Goal: Obtain resource: Download file/media

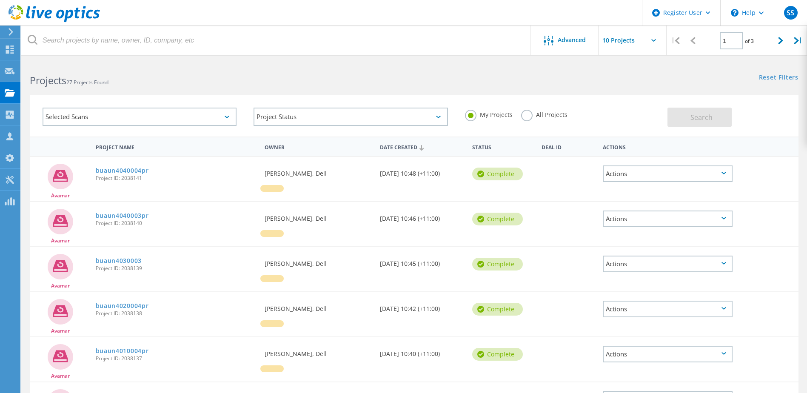
click at [528, 117] on label "All Projects" at bounding box center [544, 114] width 46 height 8
click at [0, 0] on input "All Projects" at bounding box center [0, 0] width 0 height 0
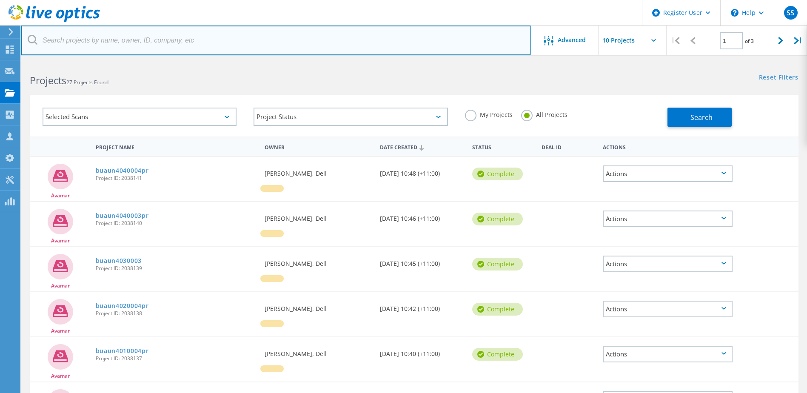
click at [208, 48] on input "text" at bounding box center [275, 41] width 509 height 30
click at [115, 45] on input "text" at bounding box center [275, 41] width 509 height 30
paste input "LAEMC023"
type input "LAEMC023"
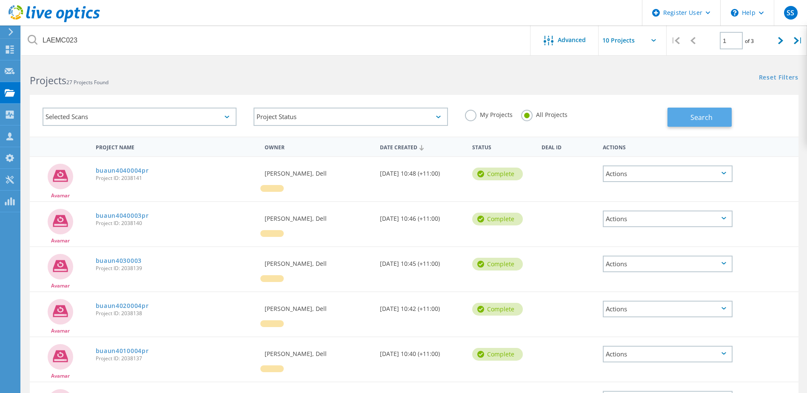
click at [697, 124] on button "Search" at bounding box center [699, 117] width 64 height 19
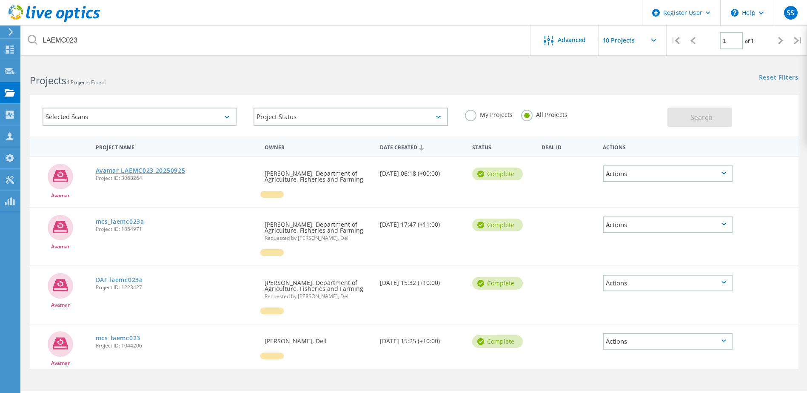
click at [162, 170] on link "Avamar LAEMC023 20250925" at bounding box center [141, 171] width 90 height 6
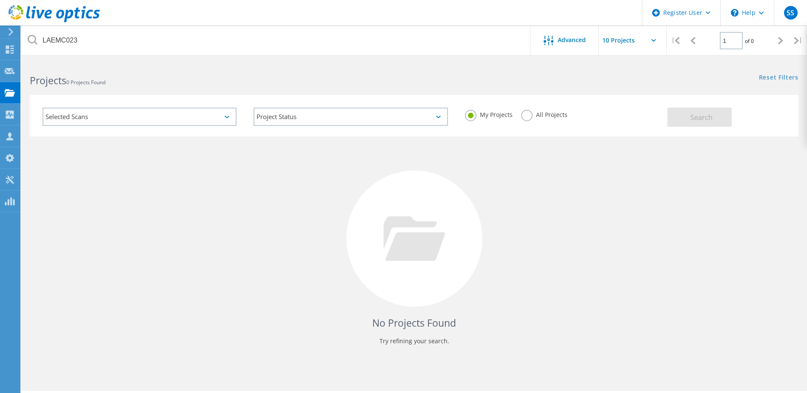
click at [526, 117] on label "All Projects" at bounding box center [544, 114] width 46 height 8
click at [0, 0] on input "All Projects" at bounding box center [0, 0] width 0 height 0
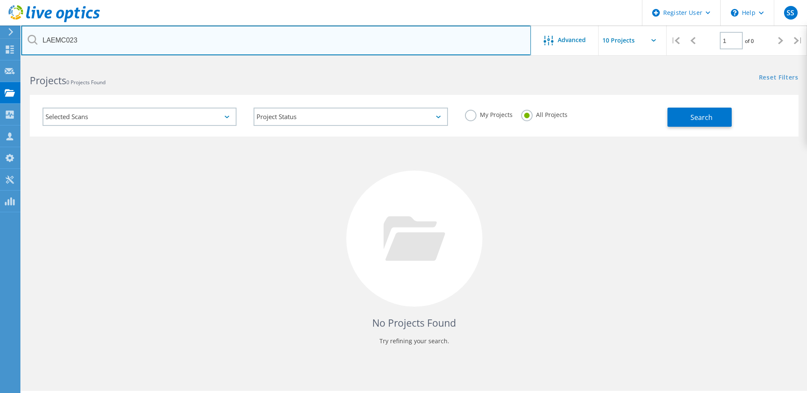
click at [117, 41] on input "LAEMC023" at bounding box center [275, 41] width 509 height 30
paste input "PHAVEPR11"
type input "LAPHAVEPR11"
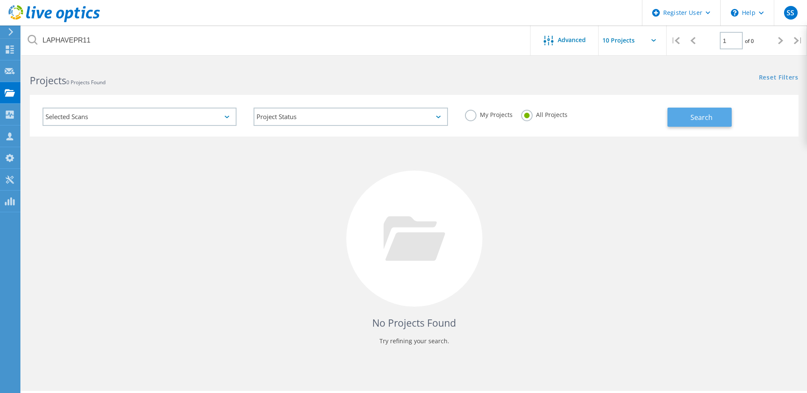
click at [701, 120] on span "Search" at bounding box center [701, 117] width 22 height 9
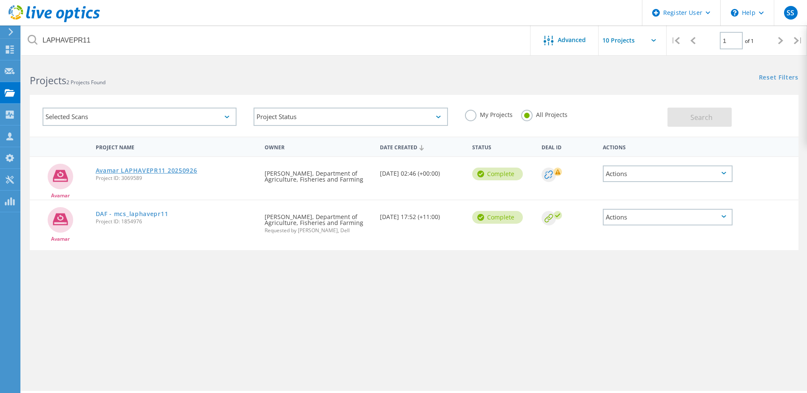
click at [154, 168] on link "Avamar LAPHAVEPR11 20250926" at bounding box center [147, 171] width 102 height 6
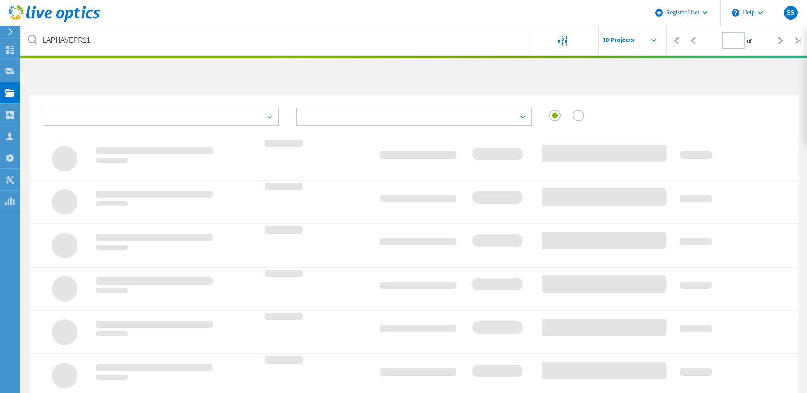
type input "1"
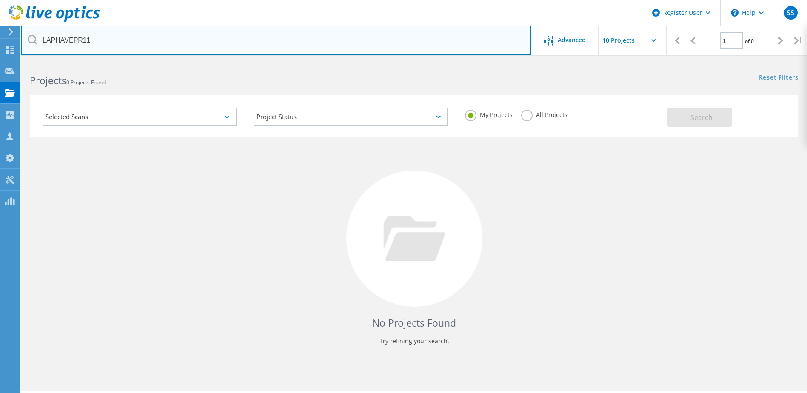
click at [82, 44] on input "LAPHAVEPR11" at bounding box center [275, 41] width 509 height 30
paste input "3"
type input "LAPHAVEPR13"
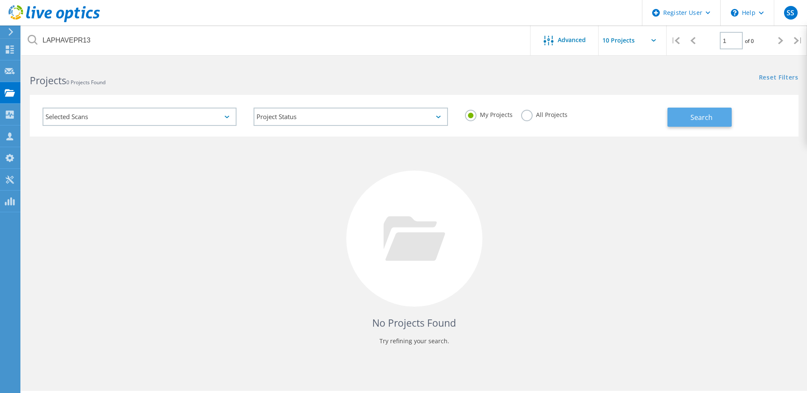
click at [703, 122] on span "Search" at bounding box center [701, 117] width 22 height 9
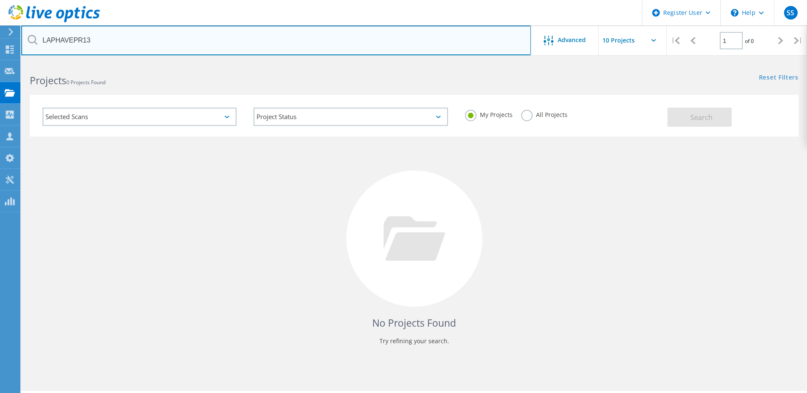
click at [163, 45] on input "LAPHAVEPR13" at bounding box center [275, 41] width 509 height 30
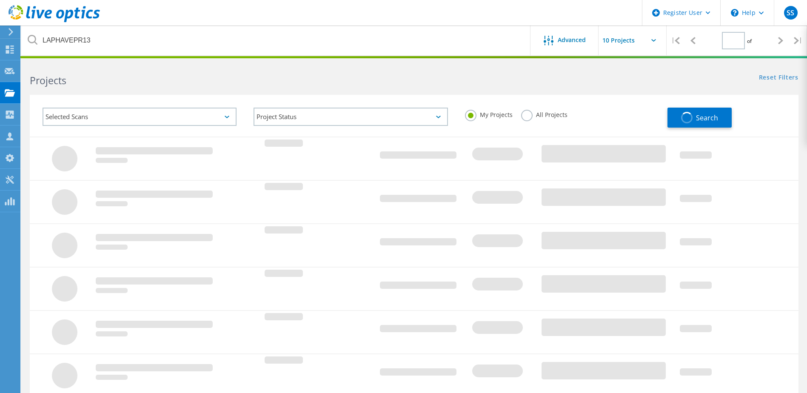
type input "1"
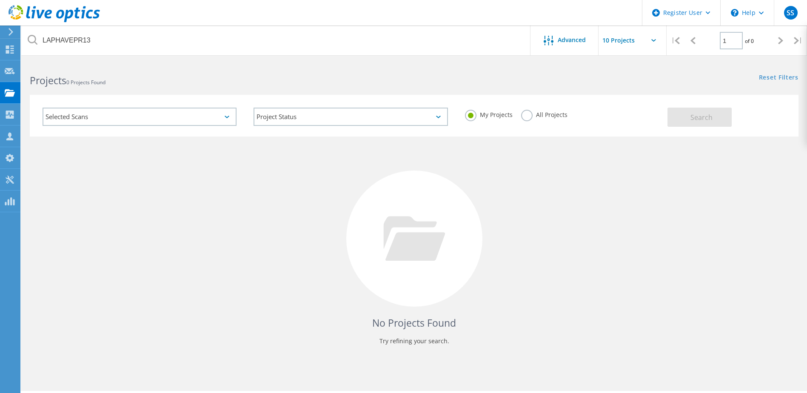
click at [528, 117] on label "All Projects" at bounding box center [544, 114] width 46 height 8
click at [0, 0] on input "All Projects" at bounding box center [0, 0] width 0 height 0
click at [703, 117] on span "Search" at bounding box center [701, 117] width 22 height 9
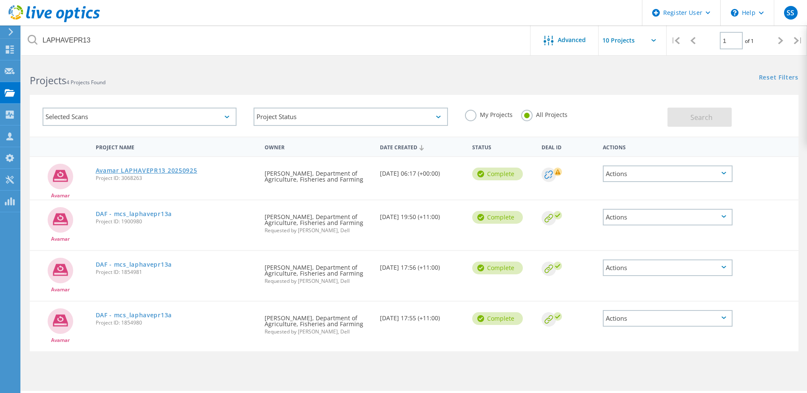
click at [176, 171] on link "Avamar LAPHAVEPR13 20250925" at bounding box center [147, 171] width 102 height 6
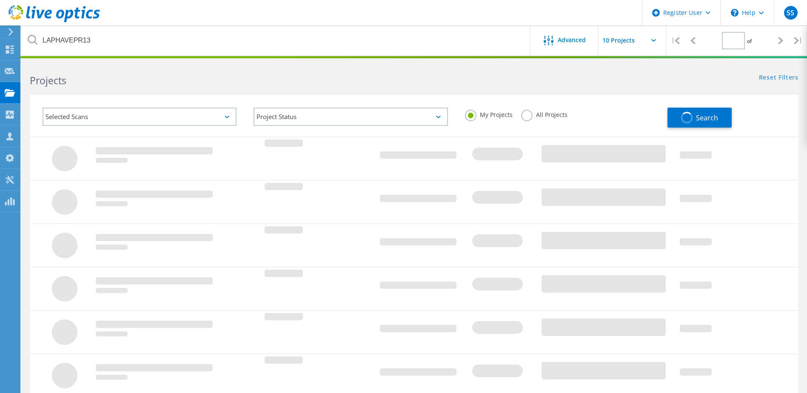
type input "1"
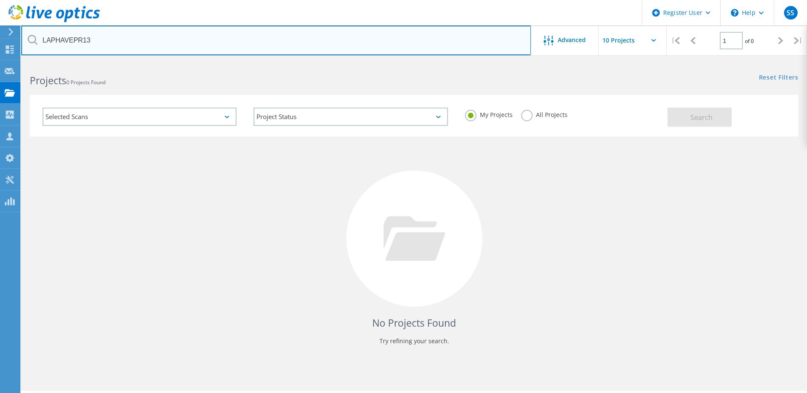
click at [93, 42] on input "LAPHAVEPR13" at bounding box center [275, 41] width 509 height 30
click at [81, 39] on input "LAPHAVEPR13" at bounding box center [275, 41] width 509 height 30
paste input "4"
type input "LAPHAVEPR14"
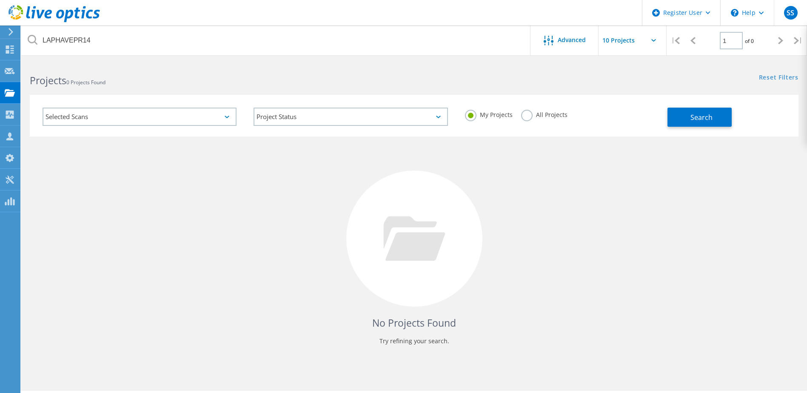
click at [526, 115] on label "All Projects" at bounding box center [544, 114] width 46 height 8
click at [0, 0] on input "All Projects" at bounding box center [0, 0] width 0 height 0
click at [689, 117] on button "Search" at bounding box center [699, 117] width 64 height 19
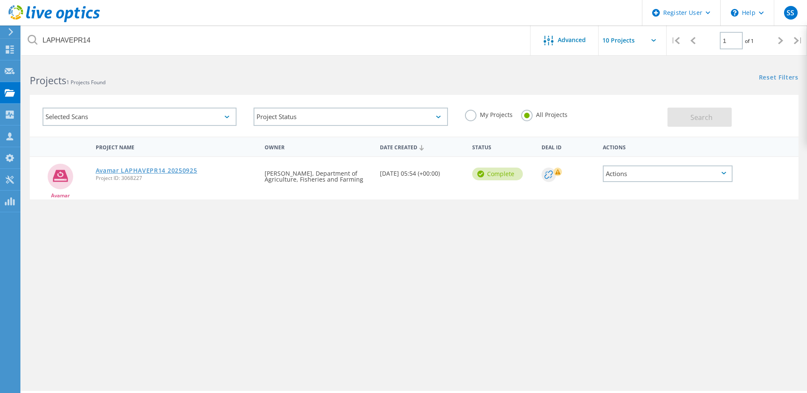
click at [162, 169] on link "Avamar LAPHAVEPR14 20250925" at bounding box center [147, 171] width 102 height 6
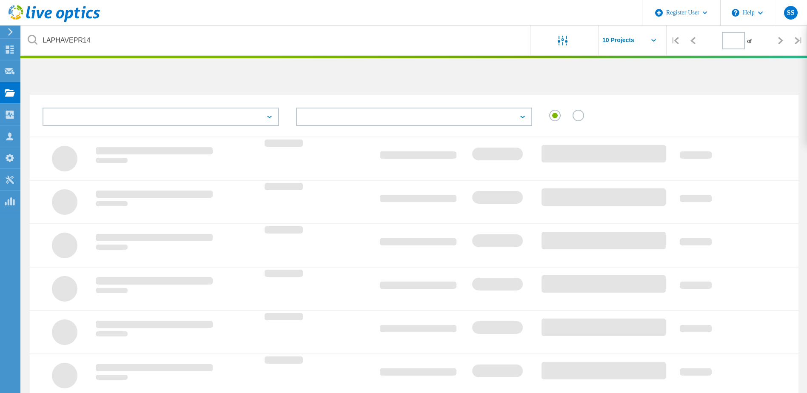
type input "1"
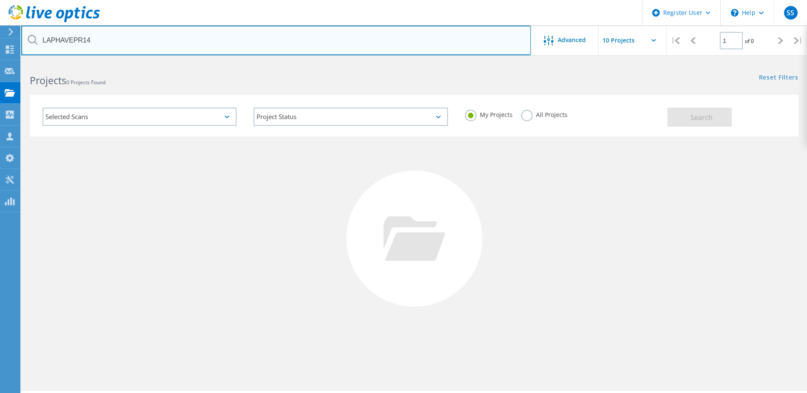
click at [89, 38] on input "LAPHAVEPR14" at bounding box center [275, 41] width 509 height 30
paste input "VMAVEPR01"
type input "LAVMAVEPR01"
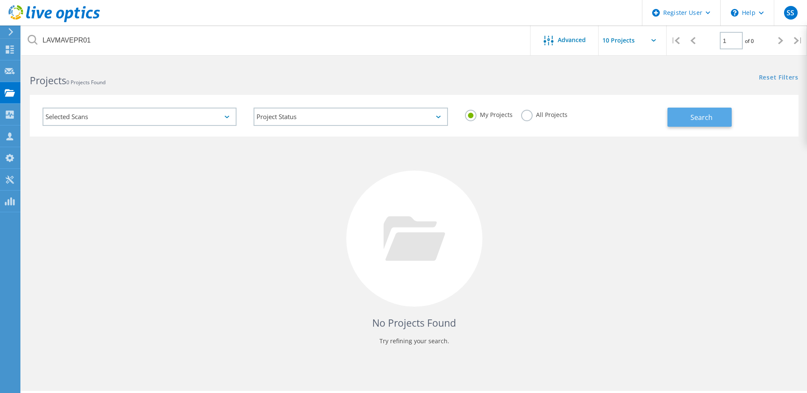
click at [710, 123] on button "Search" at bounding box center [699, 117] width 64 height 19
click at [469, 118] on label "My Projects" at bounding box center [489, 114] width 48 height 8
click at [0, 0] on input "My Projects" at bounding box center [0, 0] width 0 height 0
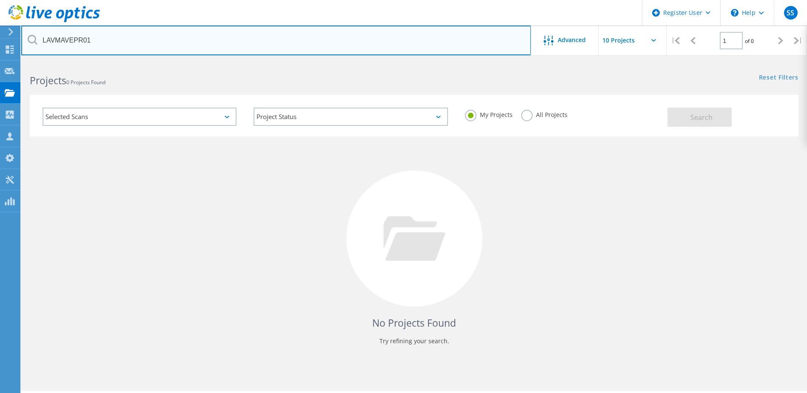
click at [294, 41] on input "LAVMAVEPR01" at bounding box center [275, 41] width 509 height 30
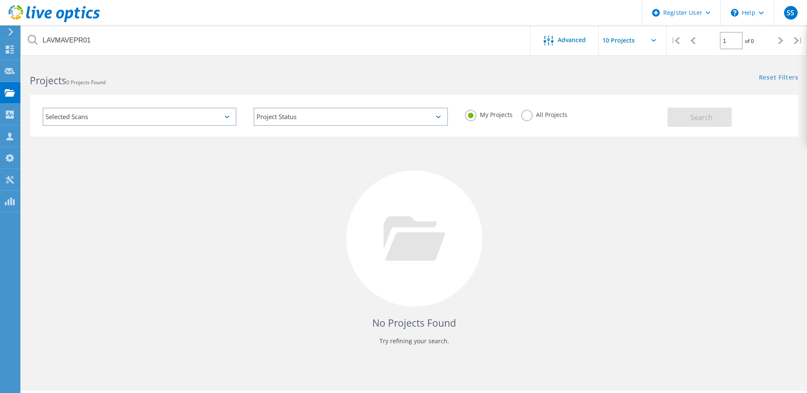
click at [531, 117] on label "All Projects" at bounding box center [544, 114] width 46 height 8
click at [0, 0] on input "All Projects" at bounding box center [0, 0] width 0 height 0
click at [717, 121] on button "Search" at bounding box center [699, 117] width 64 height 19
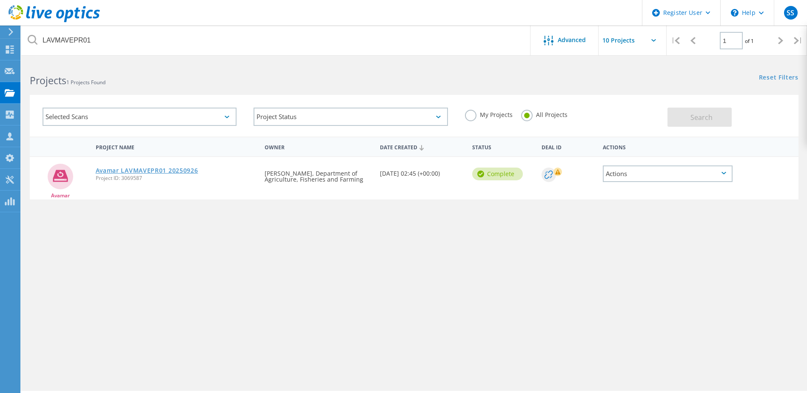
click at [169, 172] on link "Avamar LAVMAVEPR01 20250926" at bounding box center [147, 171] width 102 height 6
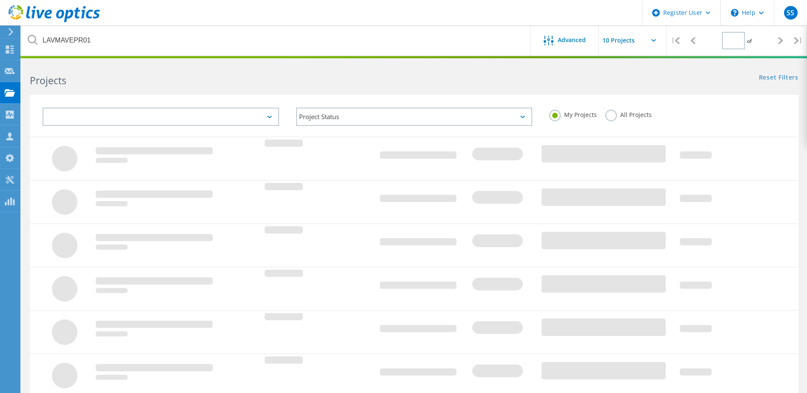
type input "1"
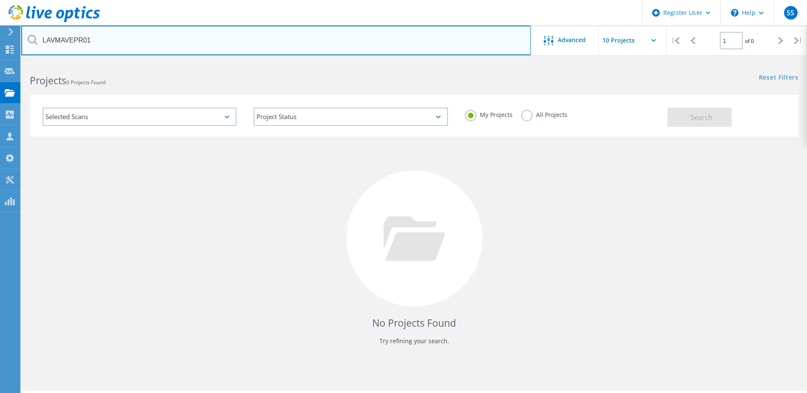
click at [74, 37] on input "LAVMAVEPR01" at bounding box center [275, 41] width 509 height 30
paste input "2"
type input "LAVMAVEPR02"
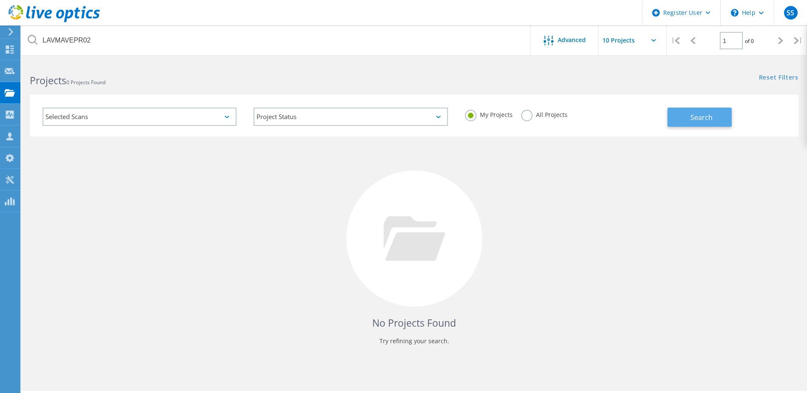
click at [692, 121] on span "Search" at bounding box center [701, 117] width 22 height 9
click at [528, 112] on label "All Projects" at bounding box center [544, 114] width 46 height 8
click at [0, 0] on input "All Projects" at bounding box center [0, 0] width 0 height 0
click at [687, 116] on button "Search" at bounding box center [699, 117] width 64 height 19
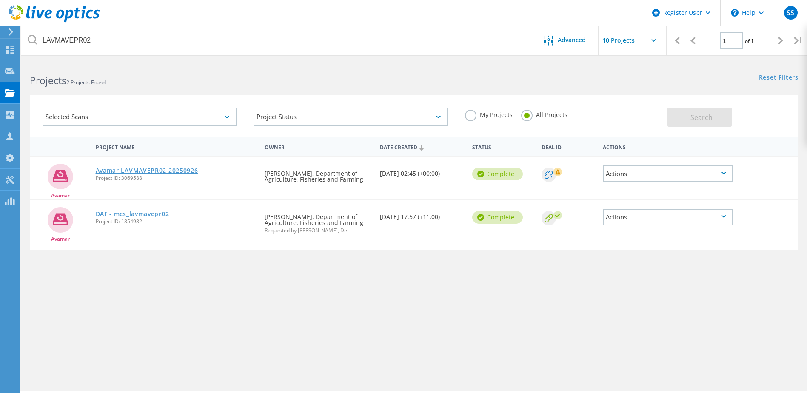
click at [174, 171] on link "Avamar LAVMAVEPR02 20250926" at bounding box center [147, 171] width 102 height 6
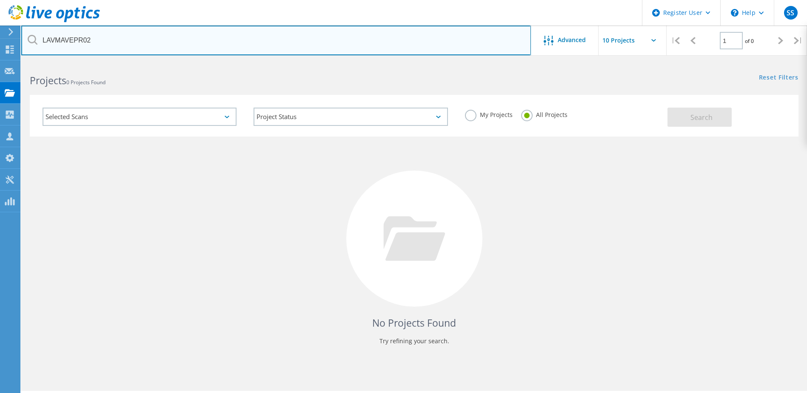
click at [63, 40] on input "LAVMAVEPR02" at bounding box center [275, 41] width 509 height 30
paste input "NSRPR21"
type input "LAVMNSRPR21"
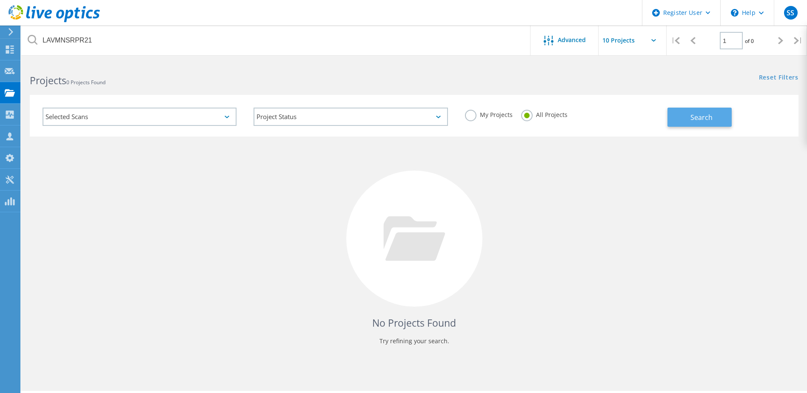
click at [687, 117] on button "Search" at bounding box center [699, 117] width 64 height 19
click at [466, 117] on label "My Projects" at bounding box center [489, 114] width 48 height 8
click at [0, 0] on input "My Projects" at bounding box center [0, 0] width 0 height 0
click at [527, 117] on label "All Projects" at bounding box center [544, 114] width 46 height 8
click at [0, 0] on input "All Projects" at bounding box center [0, 0] width 0 height 0
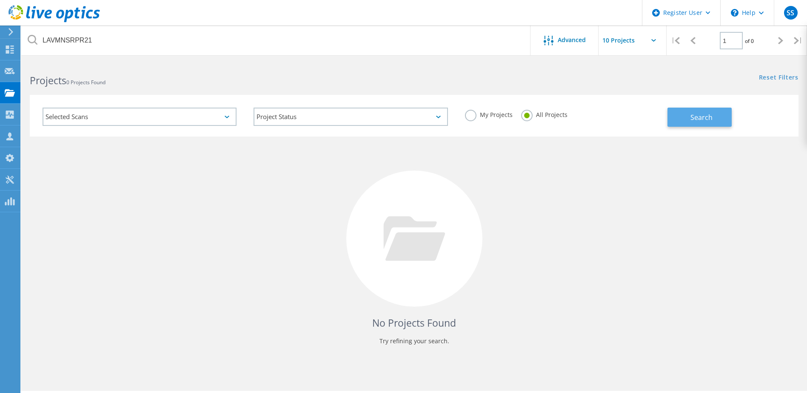
click at [703, 122] on button "Search" at bounding box center [699, 117] width 64 height 19
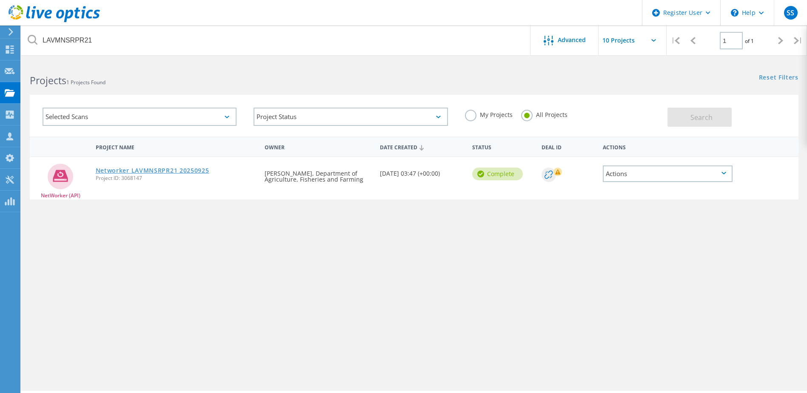
click at [156, 168] on link "Networker LAVMNSRPR21 20250925" at bounding box center [153, 171] width 114 height 6
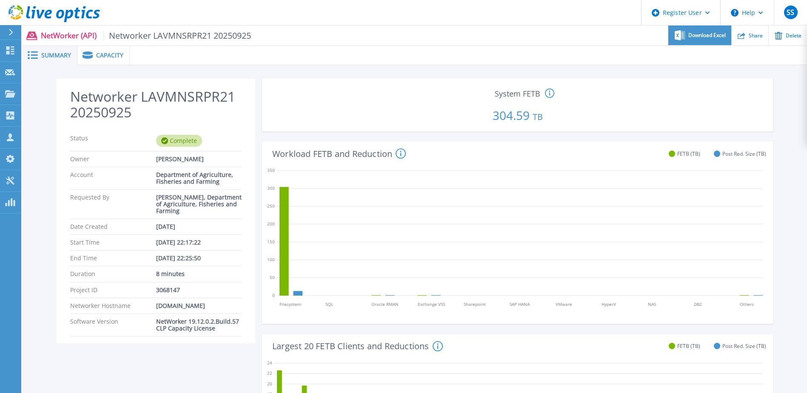
click at [708, 41] on div "Download Excel" at bounding box center [699, 36] width 63 height 20
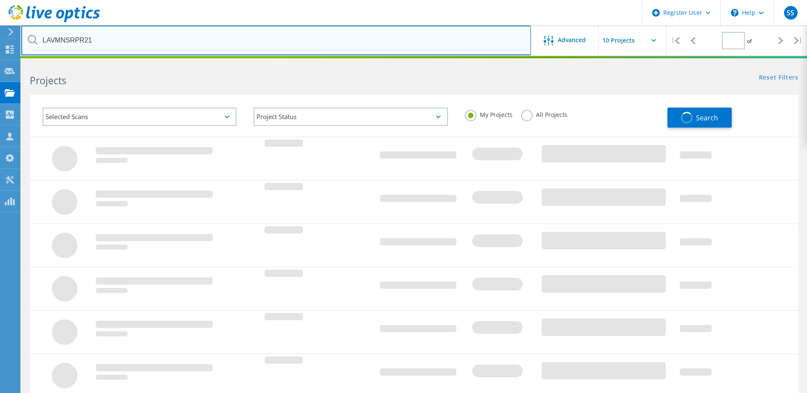
type input "1"
click at [70, 37] on input "LAVMNSRPR21" at bounding box center [275, 41] width 509 height 30
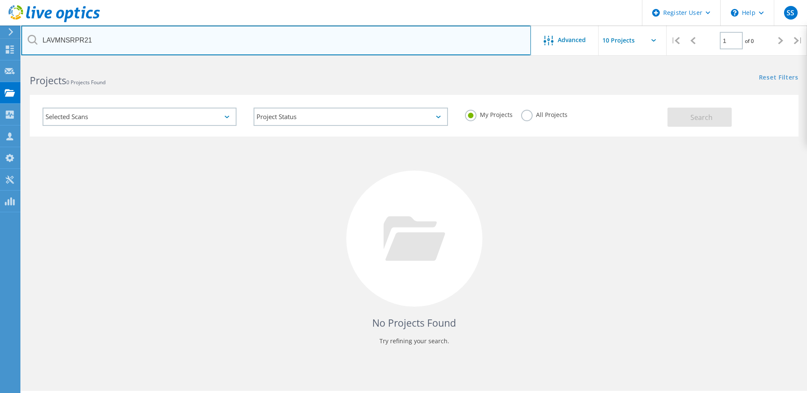
click at [70, 37] on input "LAVMNSRPR21" at bounding box center [275, 41] width 509 height 30
paste input "3"
type input "LAVMNSRPR31"
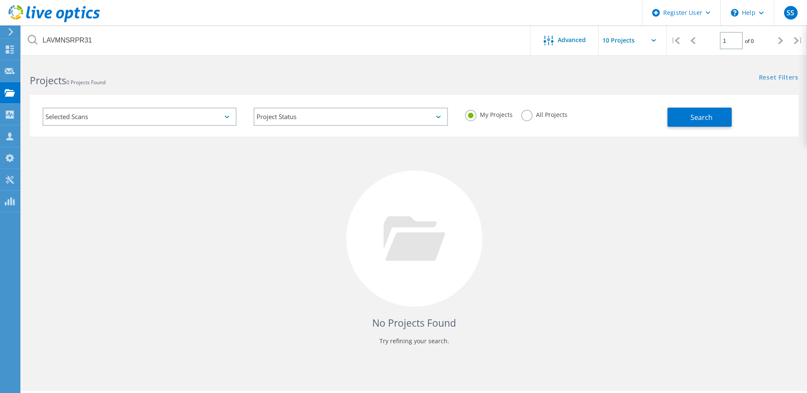
click at [526, 118] on label "All Projects" at bounding box center [544, 114] width 46 height 8
click at [0, 0] on input "All Projects" at bounding box center [0, 0] width 0 height 0
click at [473, 118] on label "My Projects" at bounding box center [489, 114] width 48 height 8
click at [0, 0] on input "My Projects" at bounding box center [0, 0] width 0 height 0
click at [529, 117] on label "All Projects" at bounding box center [544, 114] width 46 height 8
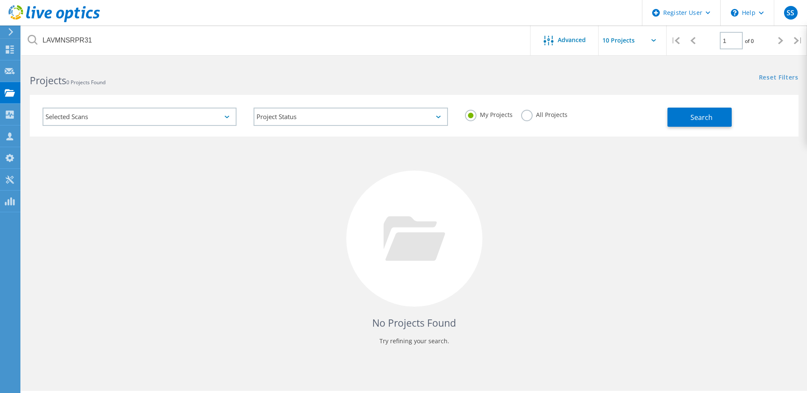
click at [0, 0] on input "All Projects" at bounding box center [0, 0] width 0 height 0
click at [693, 115] on span "Search" at bounding box center [701, 117] width 22 height 9
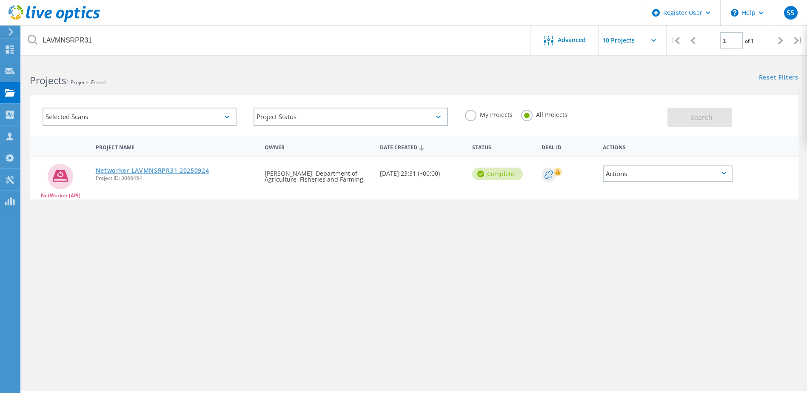
click at [183, 170] on link "Networker LAVMNSRPR31 20250924" at bounding box center [153, 171] width 114 height 6
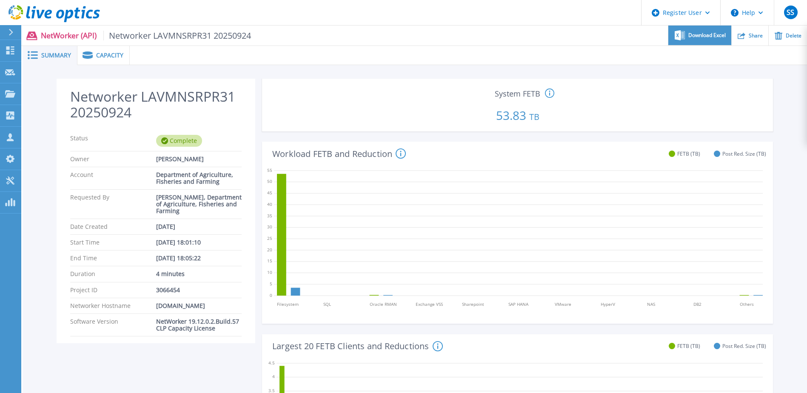
click at [711, 37] on span "Download Excel" at bounding box center [706, 35] width 37 height 5
